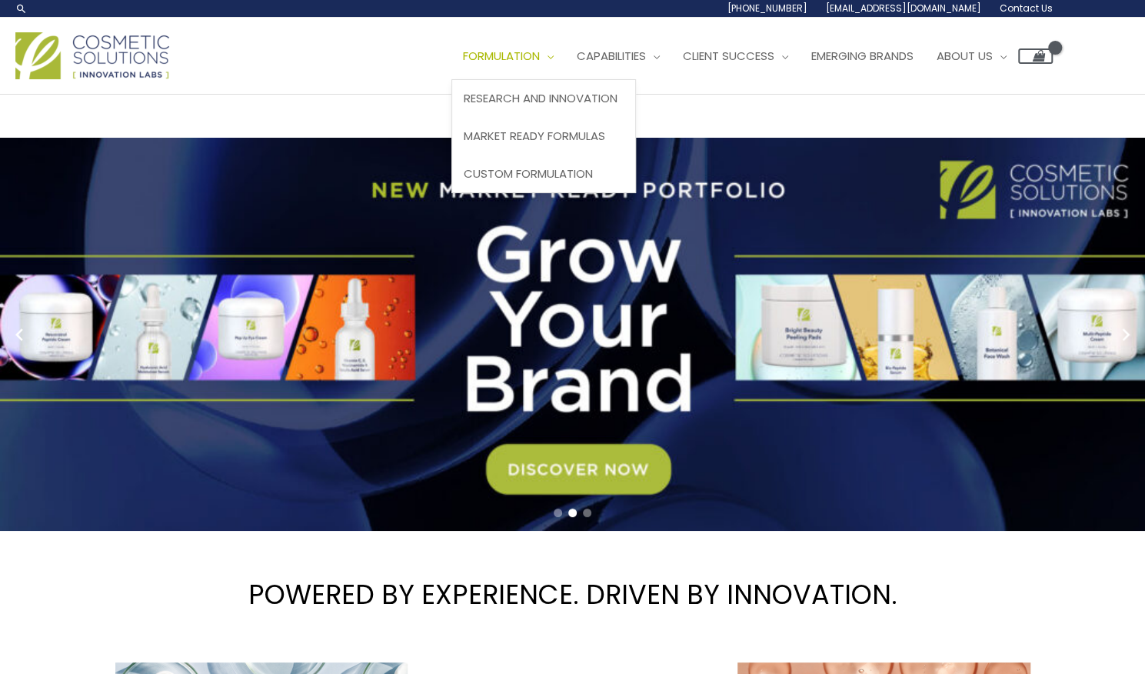
click at [565, 66] on link "Formulation" at bounding box center [509, 56] width 114 height 46
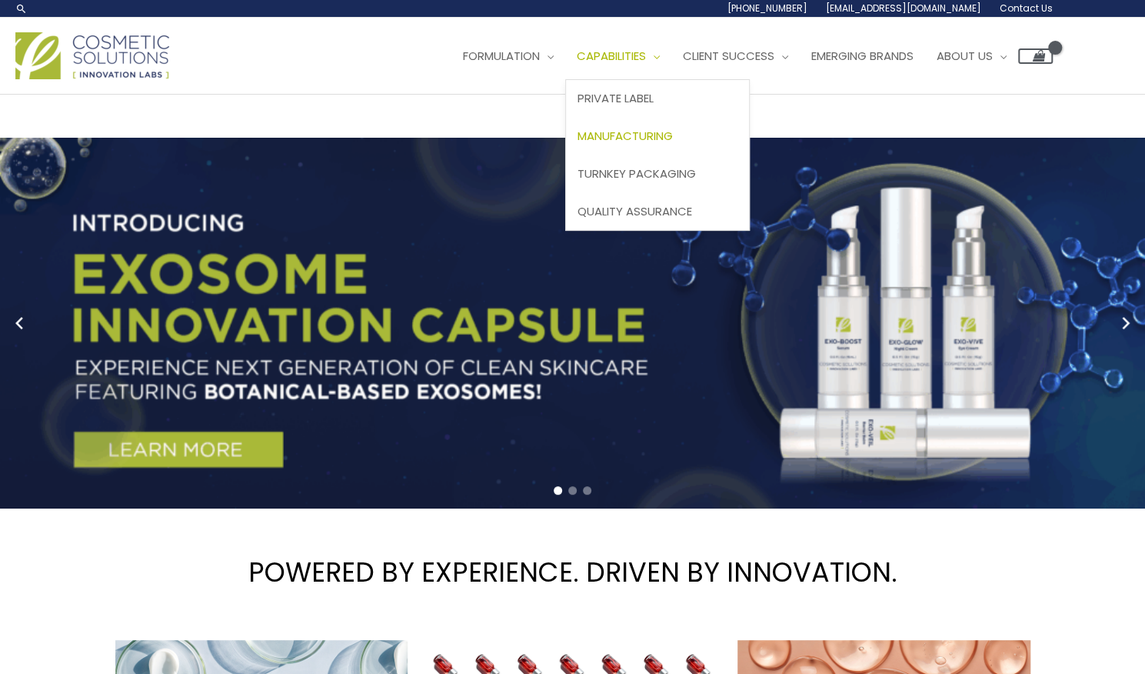
click at [673, 129] on span "Manufacturing" at bounding box center [625, 136] width 95 height 16
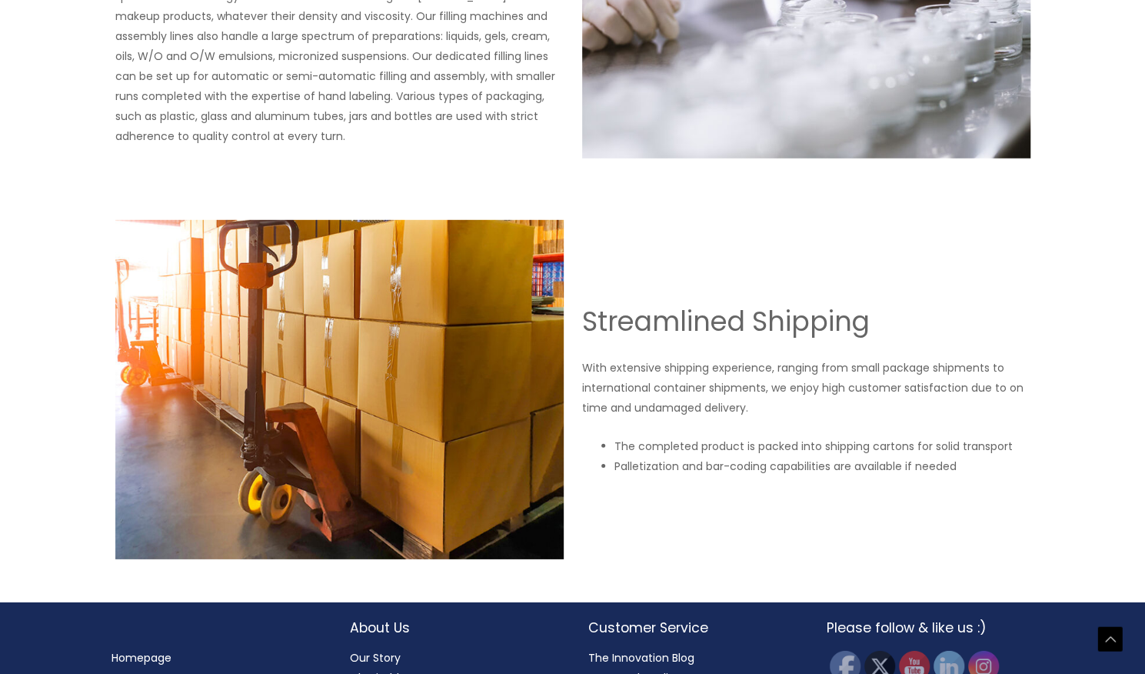
scroll to position [2611, 0]
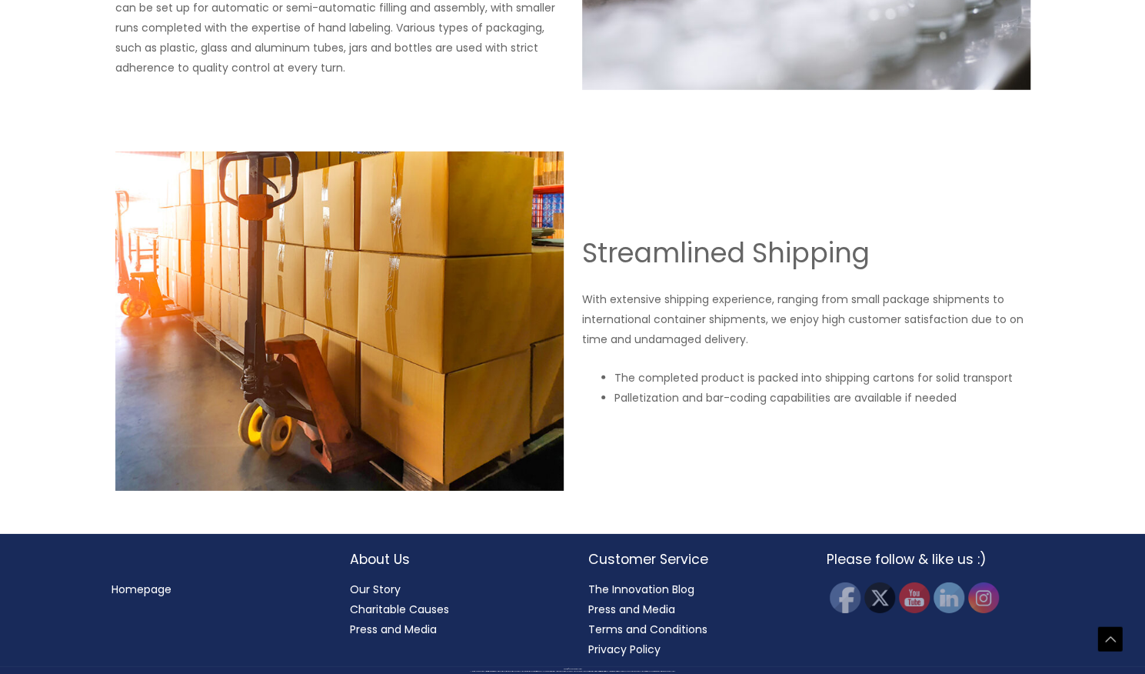
click at [369, 590] on link "Our Story" at bounding box center [375, 589] width 51 height 15
